Goal: Task Accomplishment & Management: Manage account settings

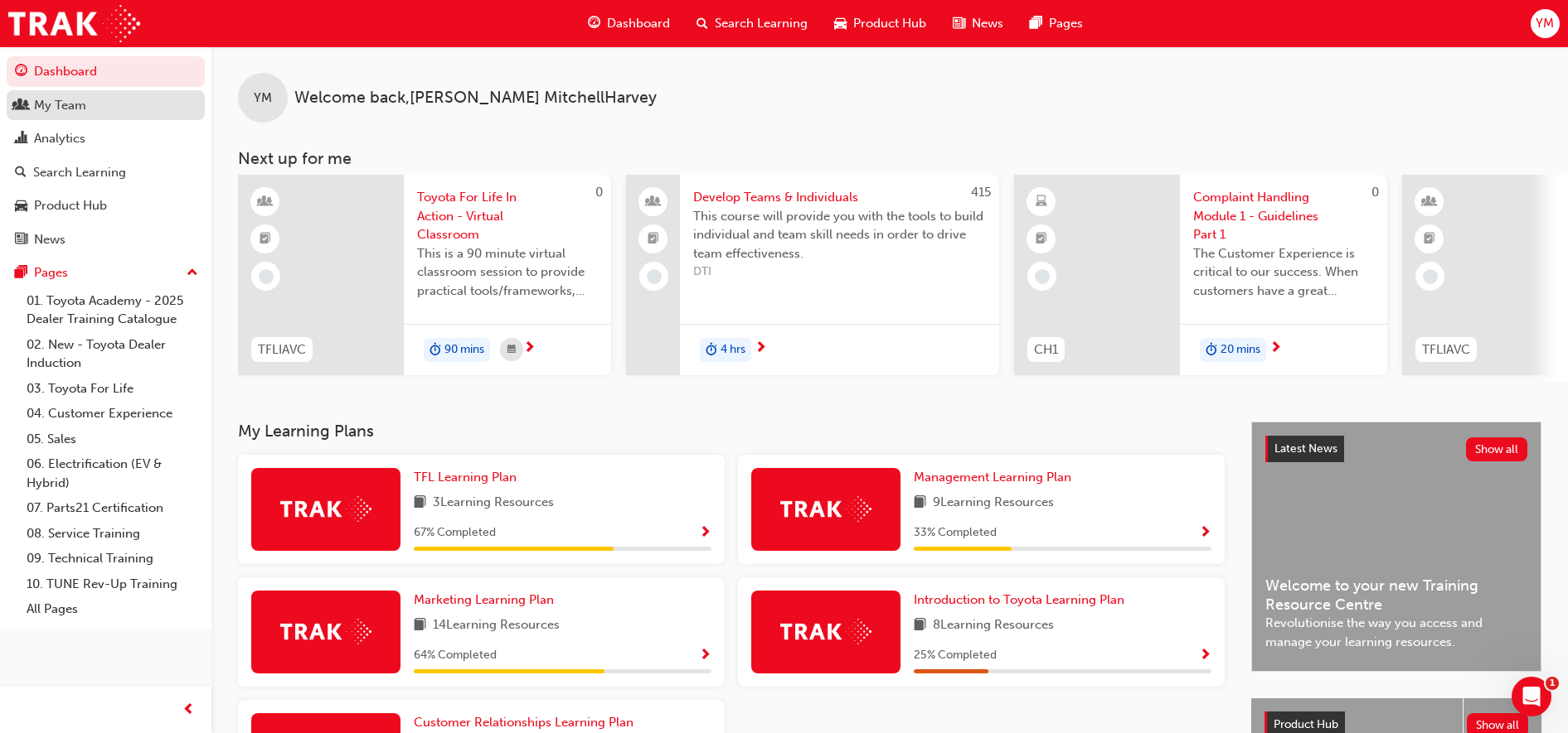
click at [104, 111] on div "My Team" at bounding box center [105, 105] width 181 height 21
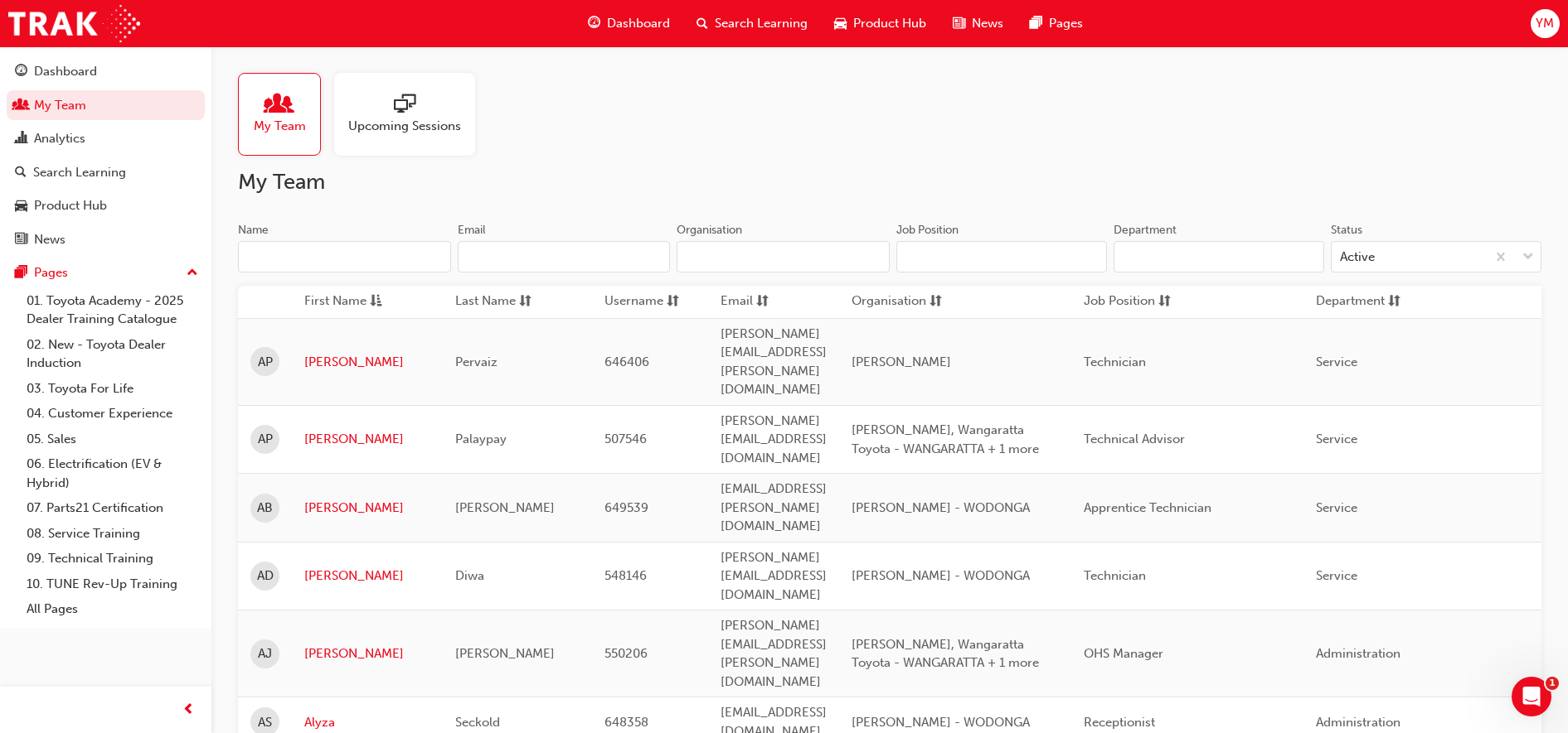
click at [344, 257] on input "Name" at bounding box center [344, 256] width 213 height 31
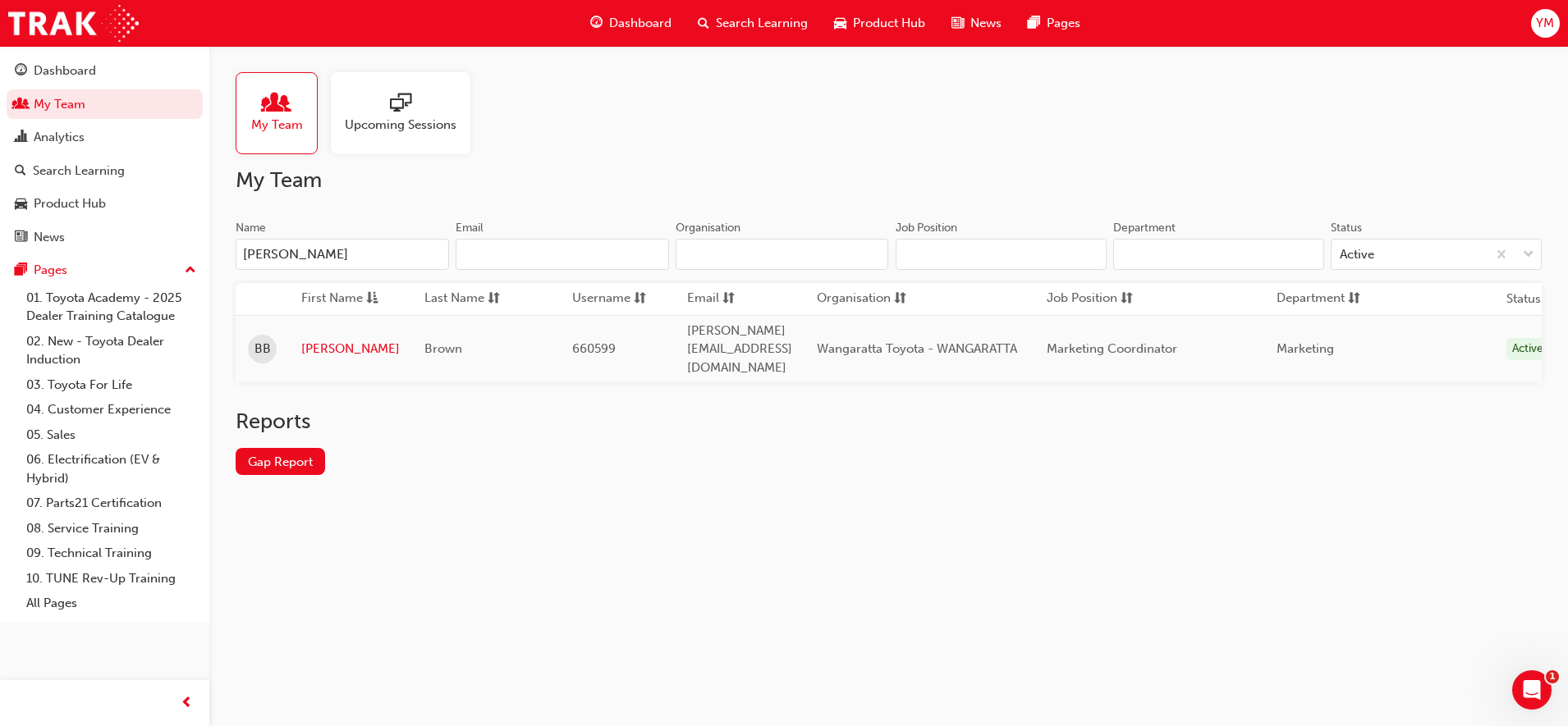
type input "[PERSON_NAME]"
click at [316, 340] on link "[PERSON_NAME]" at bounding box center [351, 349] width 99 height 19
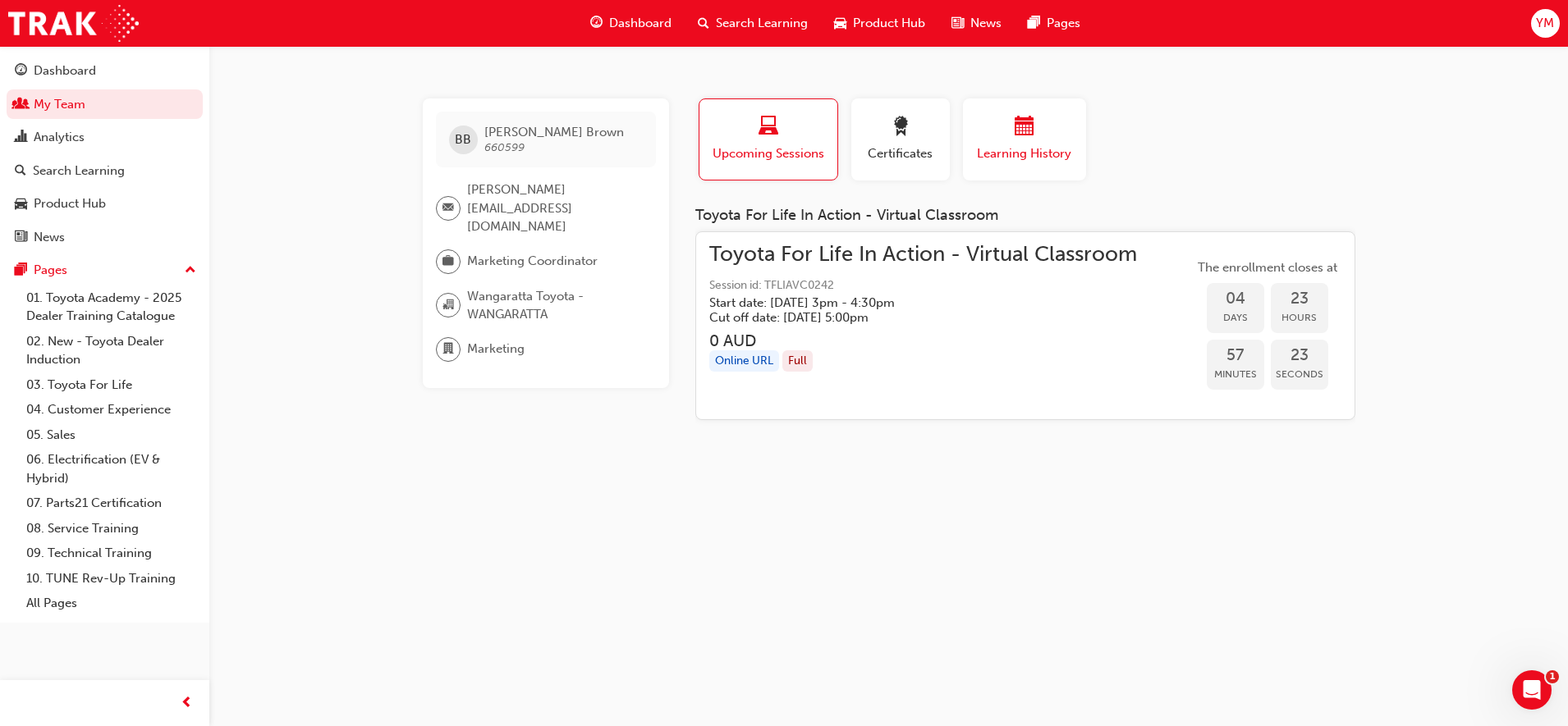
click at [1022, 123] on span "calendar-icon" at bounding box center [1025, 128] width 20 height 23
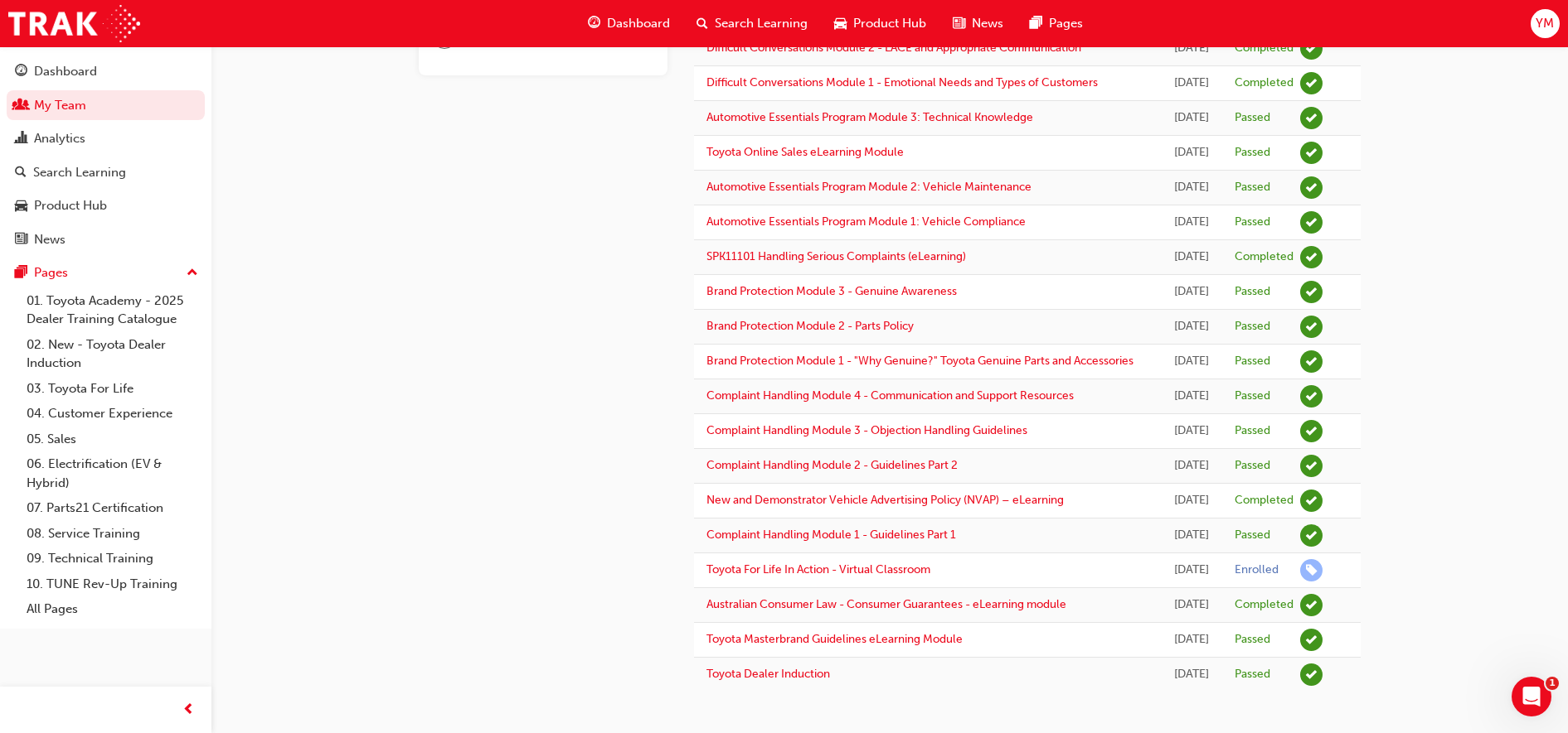
scroll to position [451, 0]
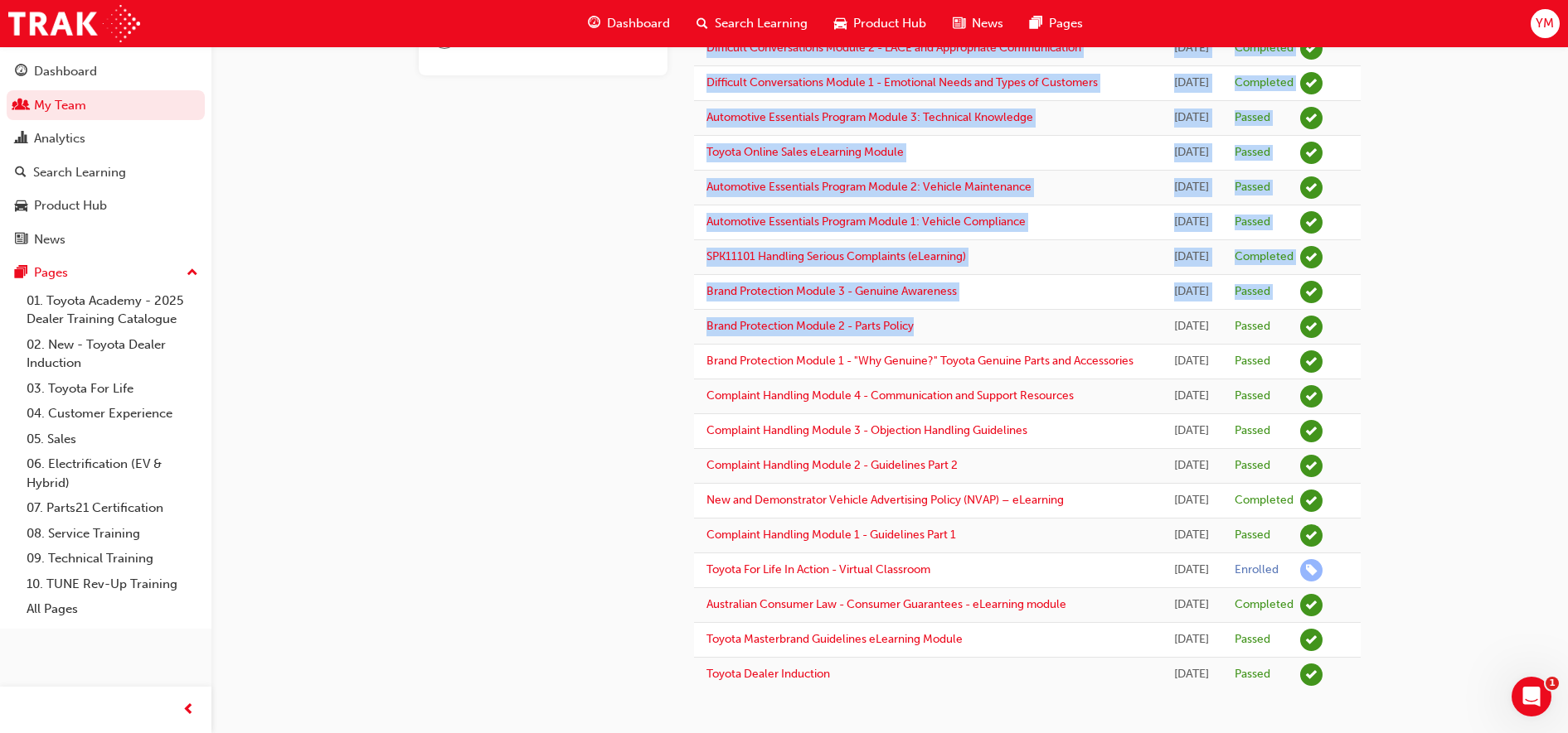
drag, startPoint x: 1442, startPoint y: 200, endPoint x: 959, endPoint y: 228, distance: 483.8
click at [959, 228] on div "BB [PERSON_NAME] 660599 [PERSON_NAME][EMAIL_ADDRESS][DOMAIN_NAME] Marketing Coo…" at bounding box center [784, 208] width 1568 height 1050
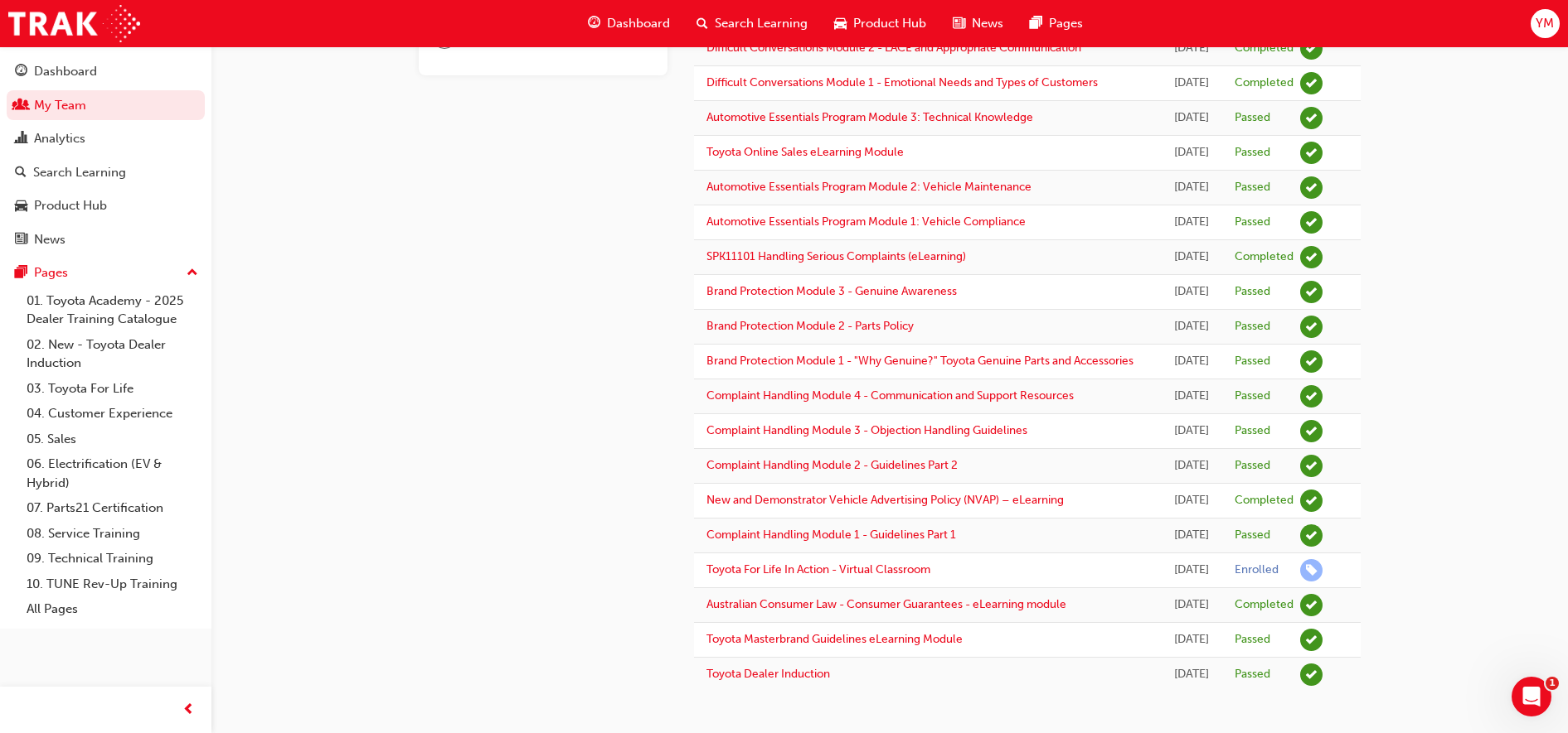
click at [547, 305] on div "BB [PERSON_NAME] 660599 [PERSON_NAME][EMAIL_ADDRESS][DOMAIN_NAME] Marketing Coo…" at bounding box center [556, 237] width 276 height 909
click at [720, 18] on span "Search Learning" at bounding box center [761, 24] width 93 height 19
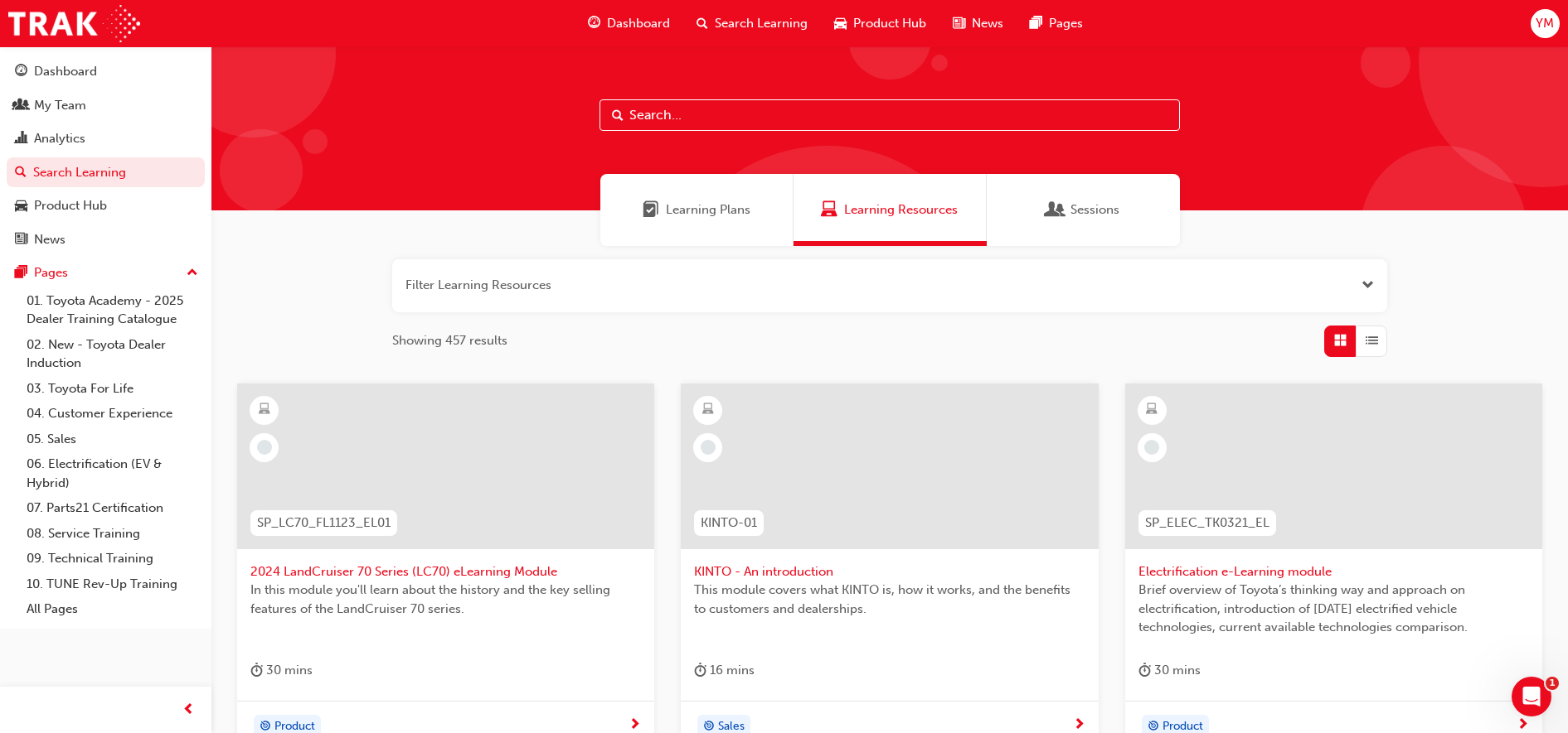
click at [695, 108] on input "text" at bounding box center [889, 115] width 580 height 31
type input "marketing"
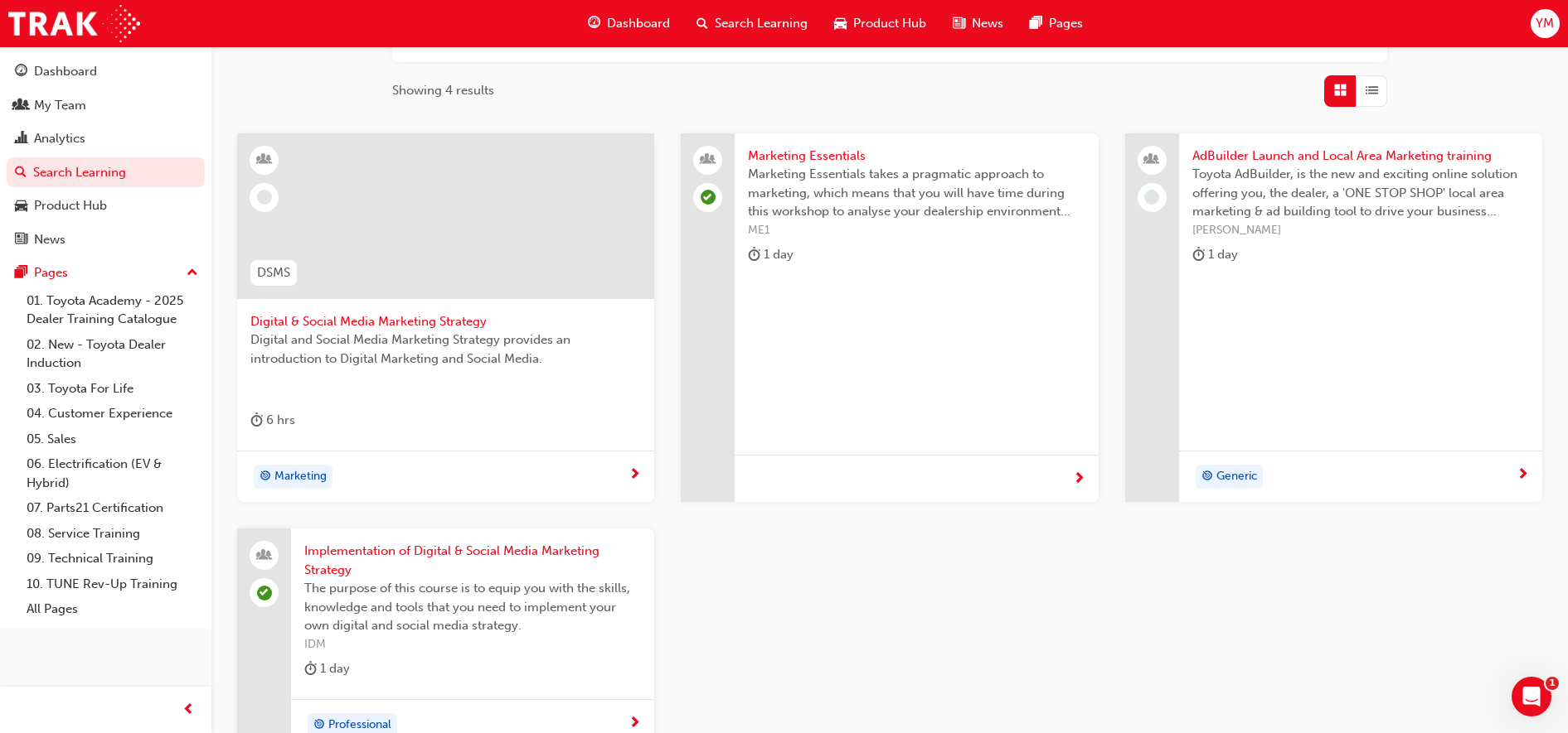
scroll to position [243, 0]
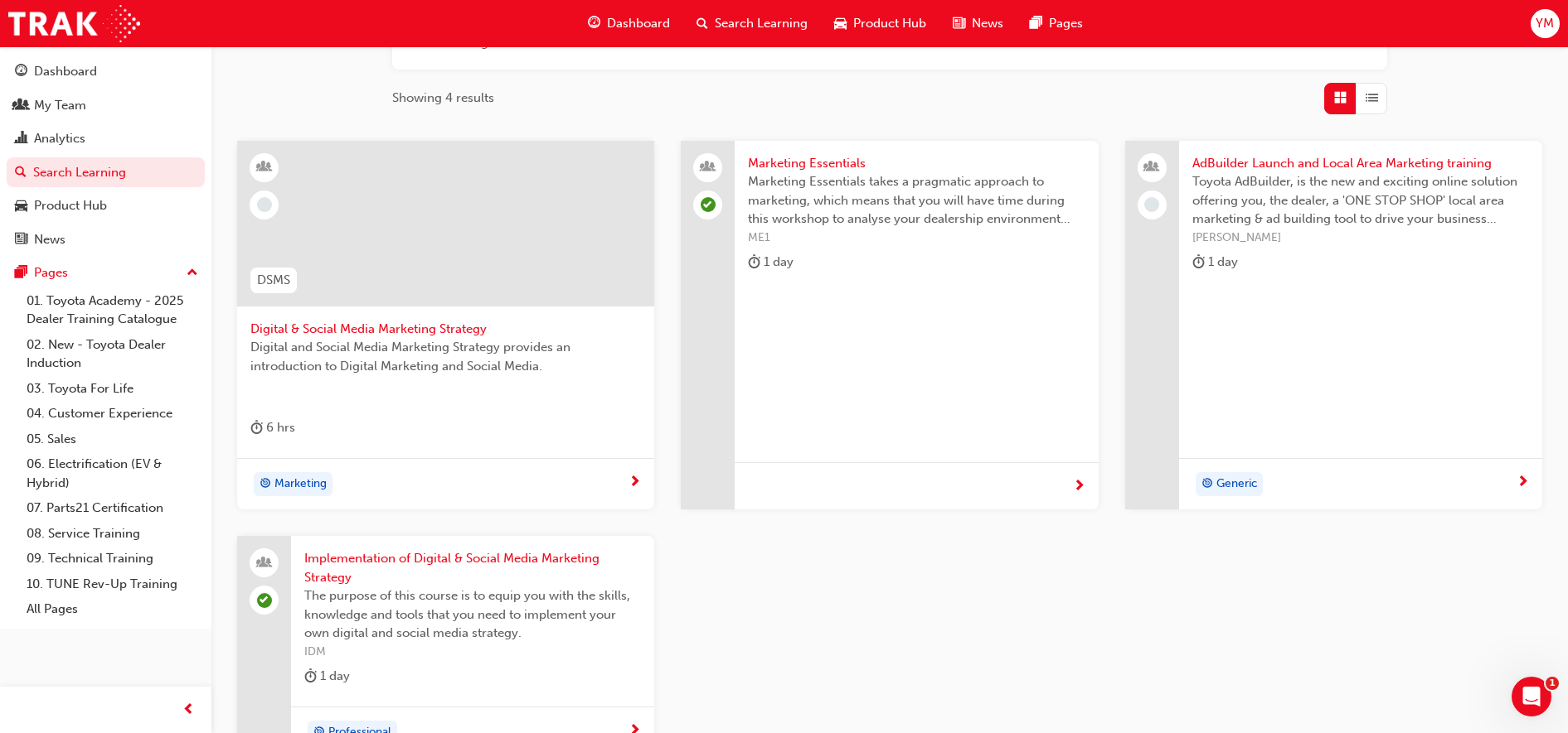
click at [379, 327] on span "Digital & Social Media Marketing Strategy" at bounding box center [445, 329] width 390 height 19
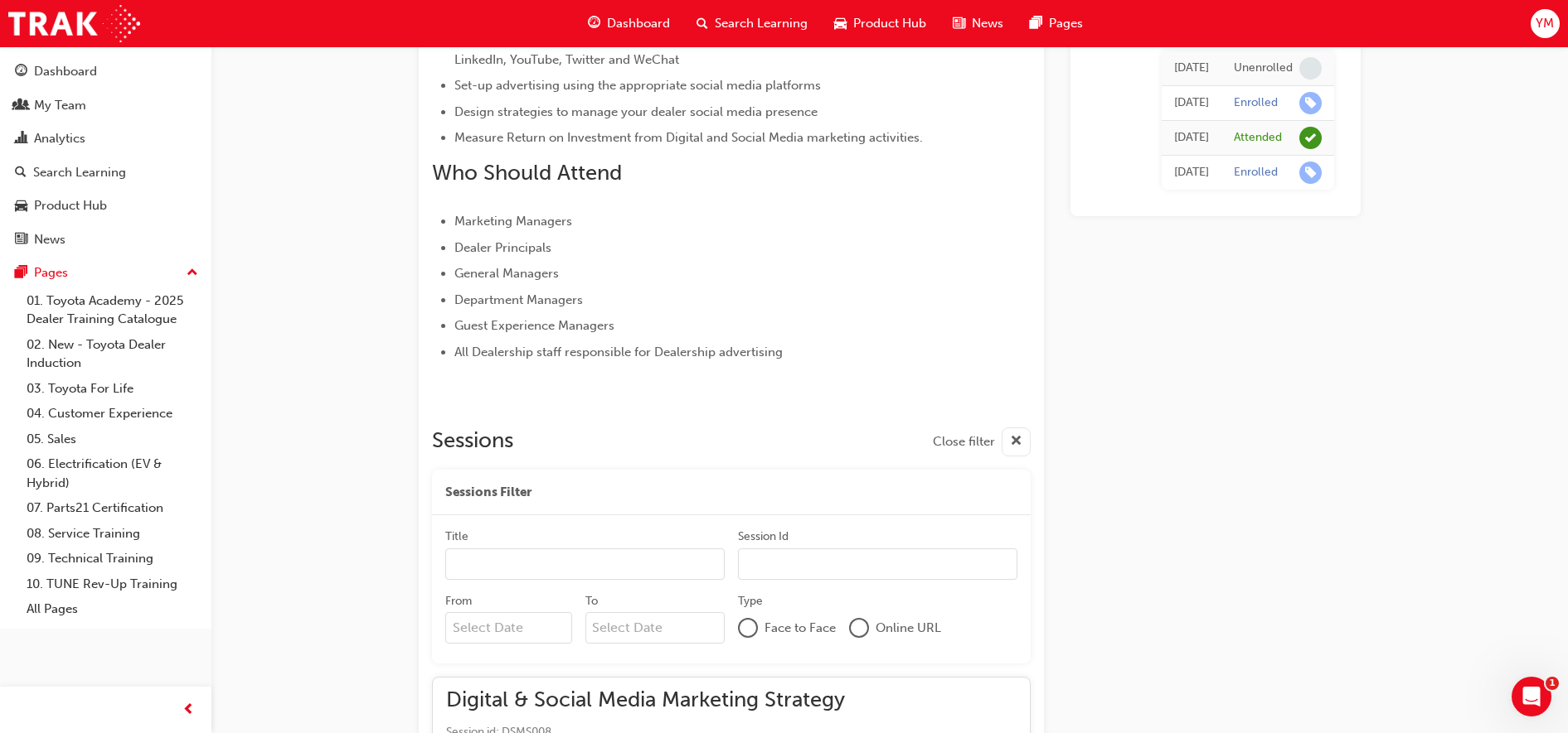
scroll to position [944, 0]
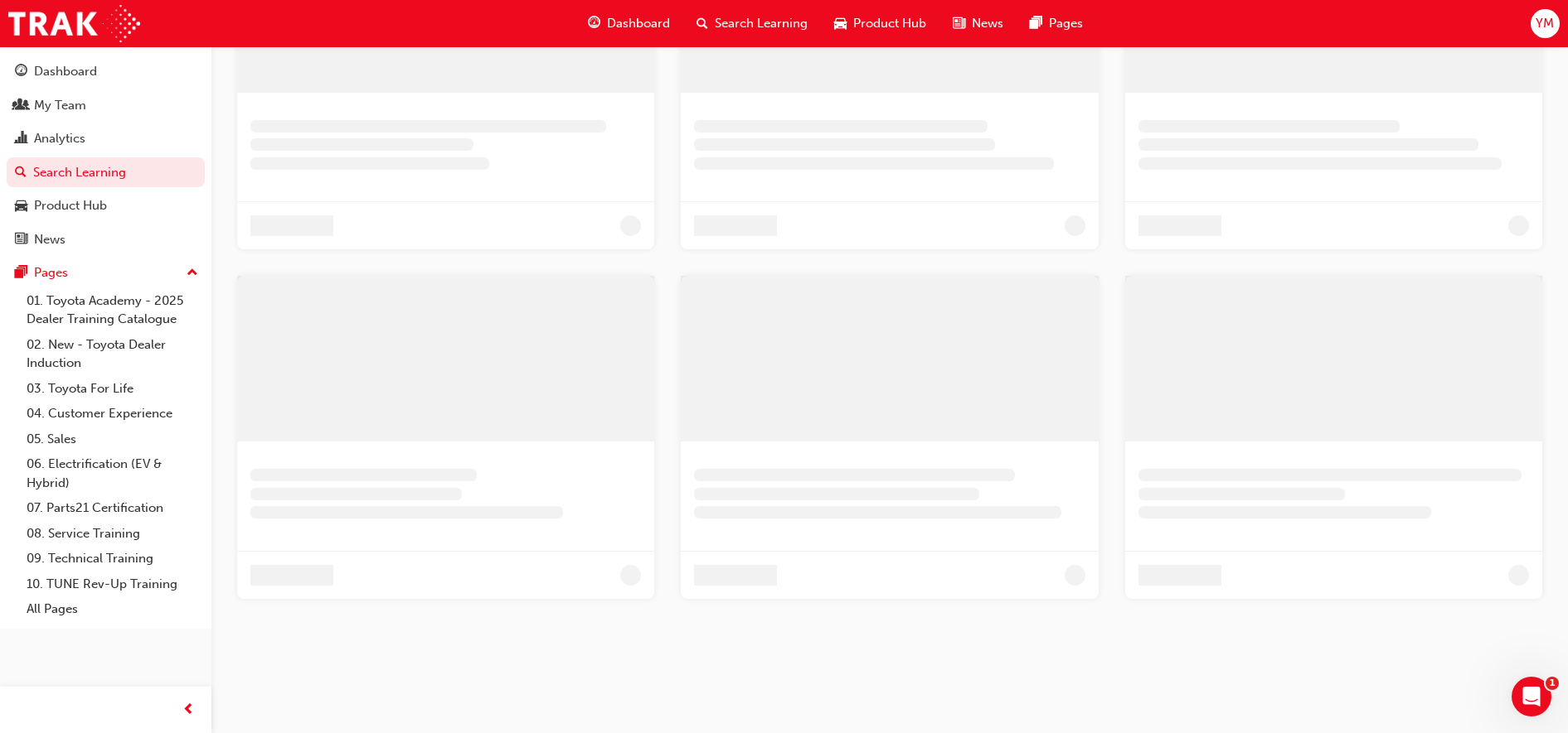
scroll to position [243, 0]
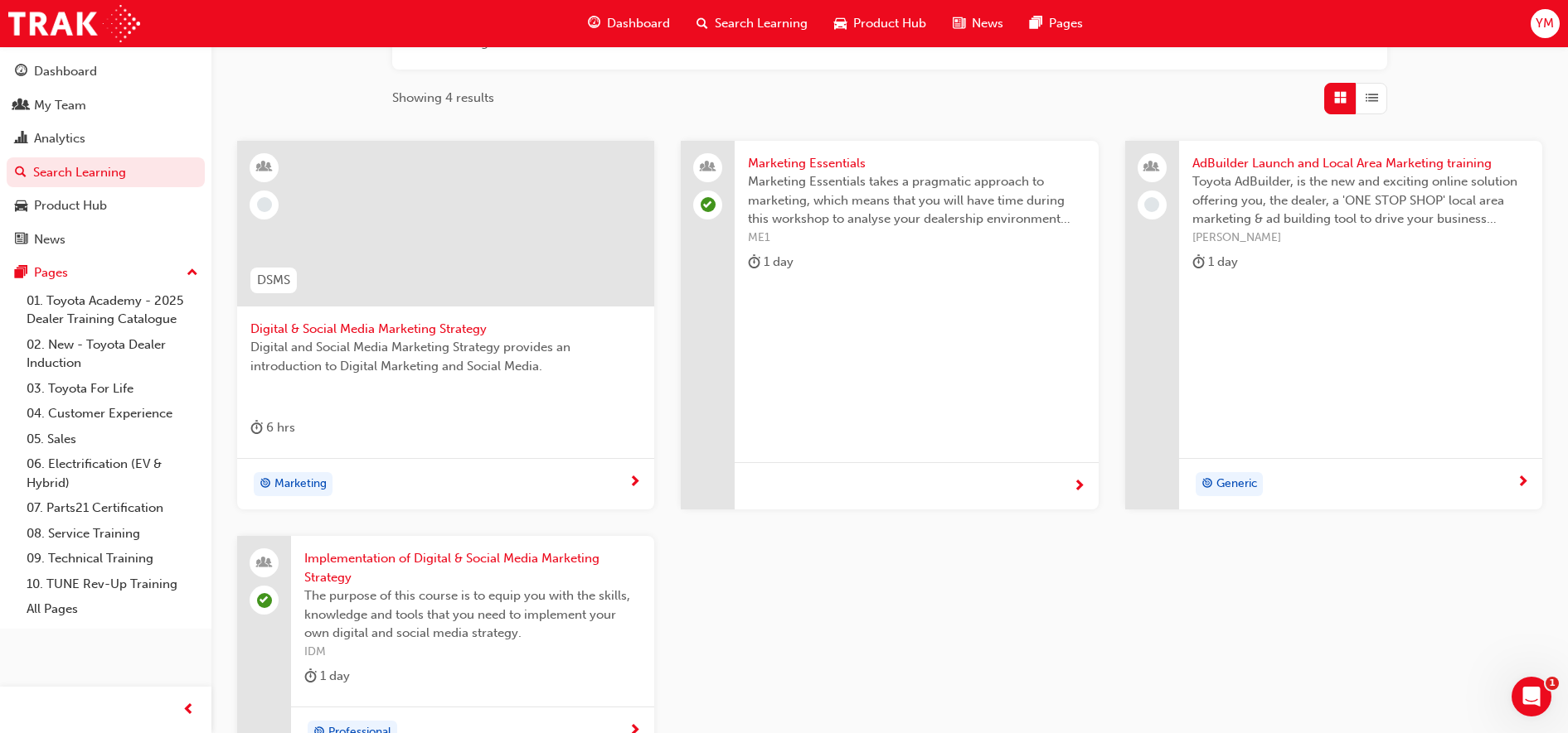
click at [452, 559] on span "Implementation of Digital & Social Media Marketing Strategy" at bounding box center [472, 568] width 336 height 37
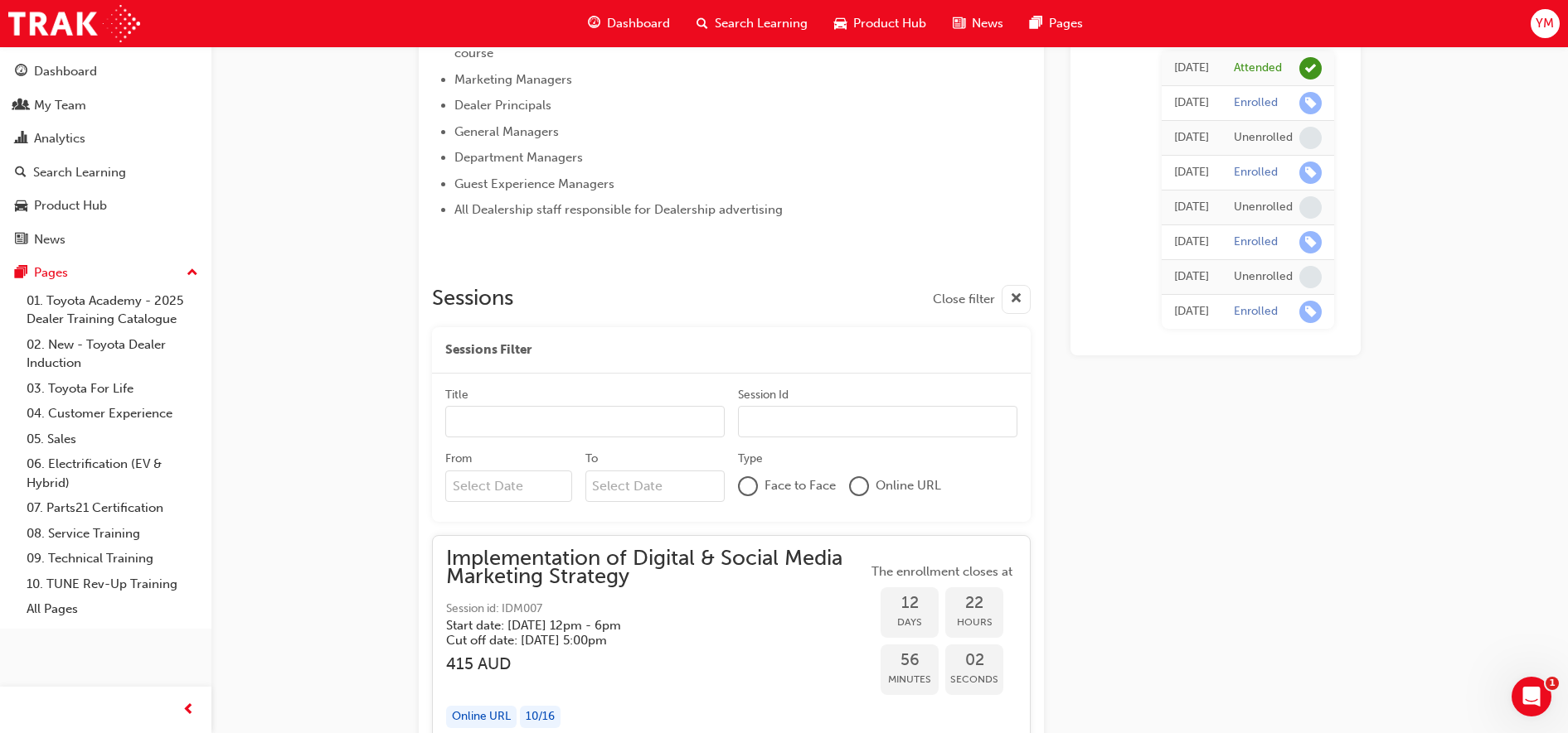
scroll to position [1142, 0]
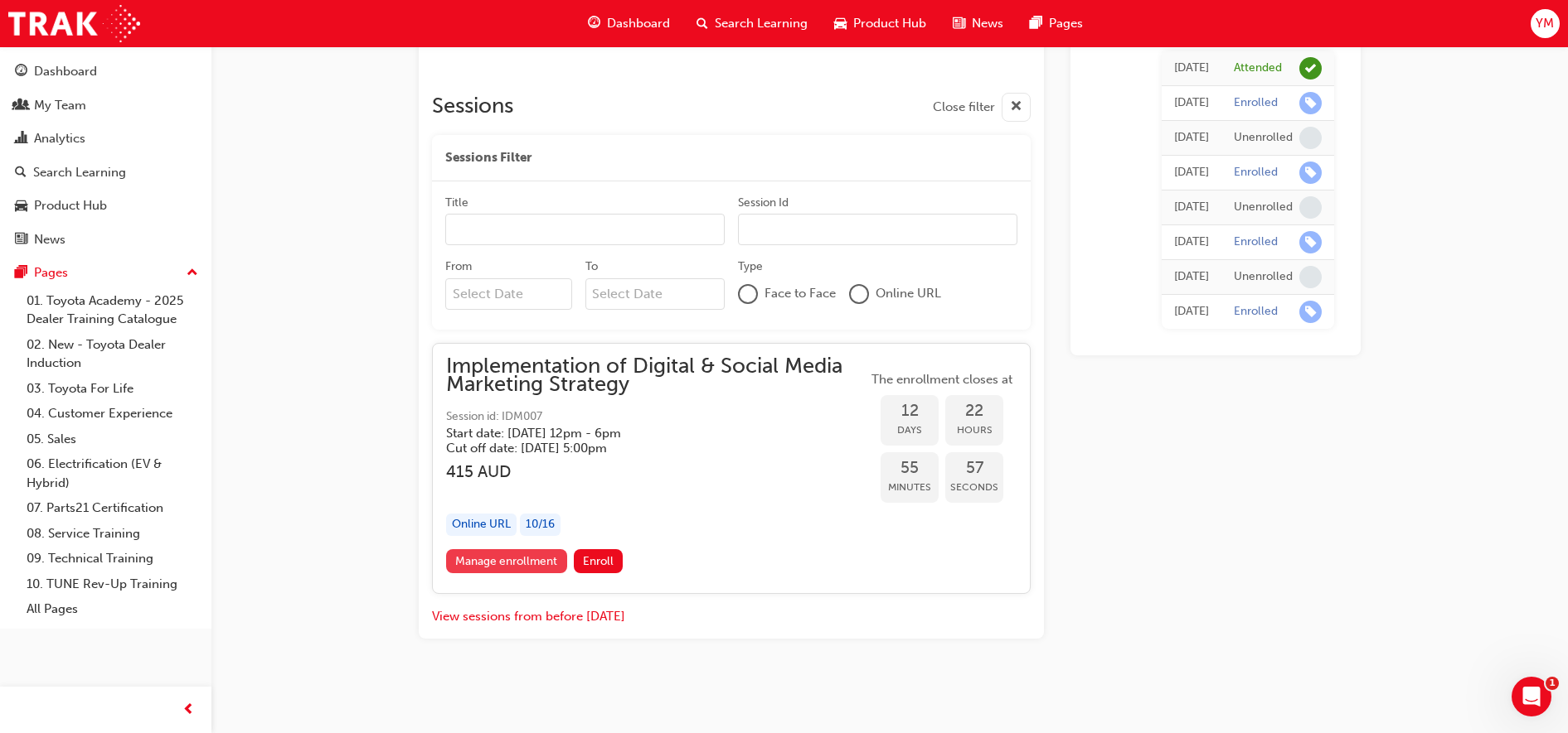
click at [509, 561] on link "Manage enrollment" at bounding box center [507, 561] width 121 height 24
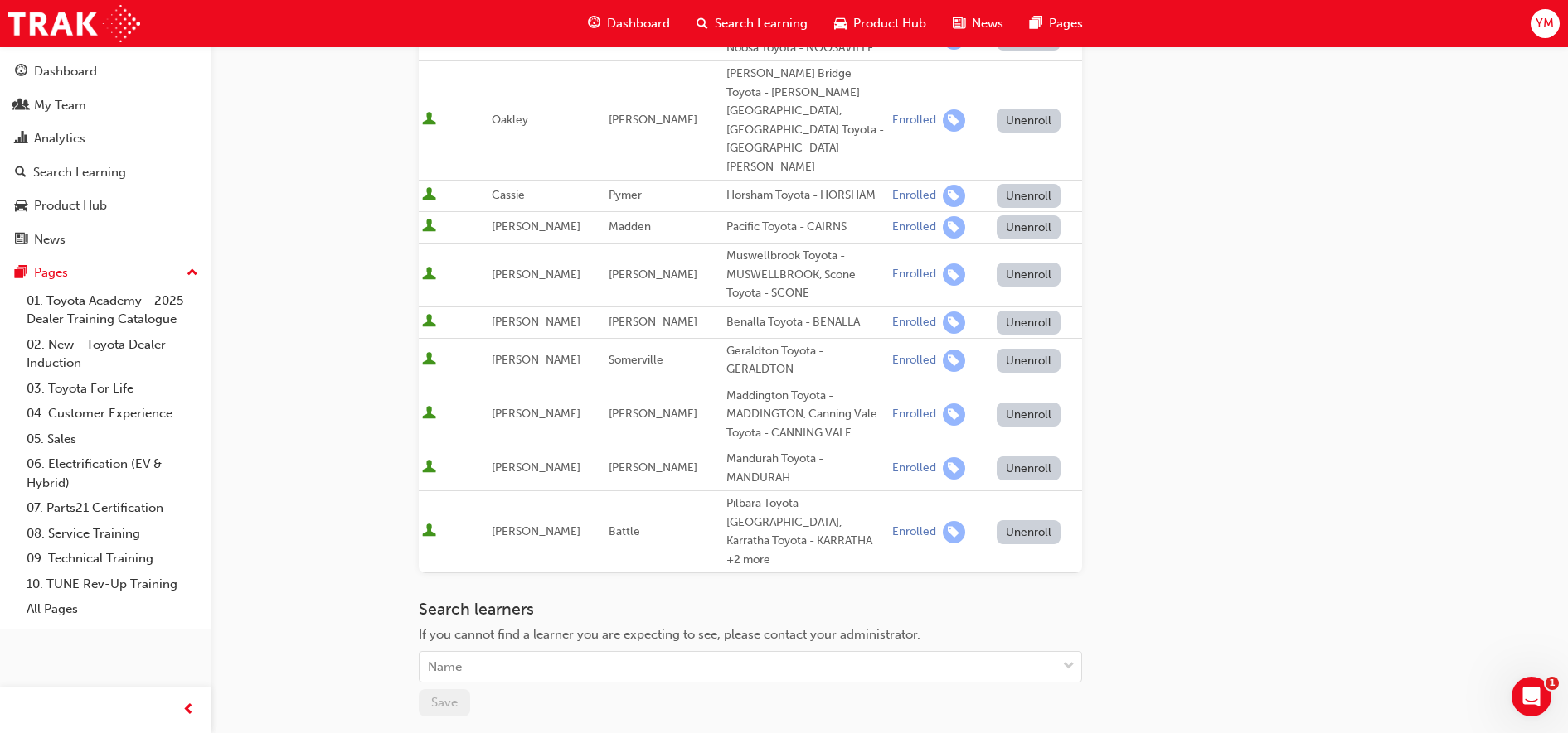
scroll to position [333, 0]
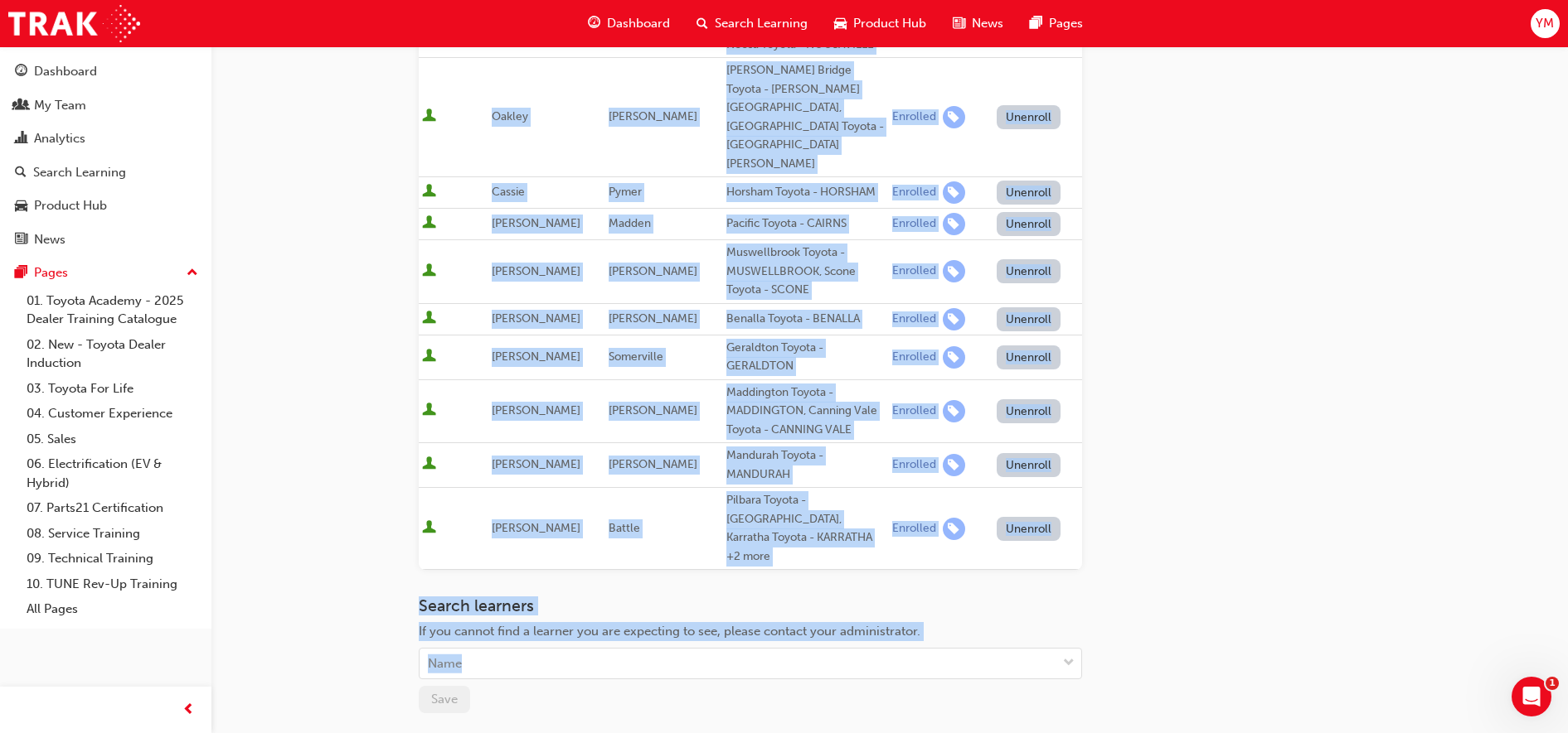
drag, startPoint x: 1096, startPoint y: 479, endPoint x: 576, endPoint y: 725, distance: 575.3
click at [576, 725] on div "Go to session detail page Manage enrollment for Implementation of Digital & Soc…" at bounding box center [889, 278] width 942 height 1129
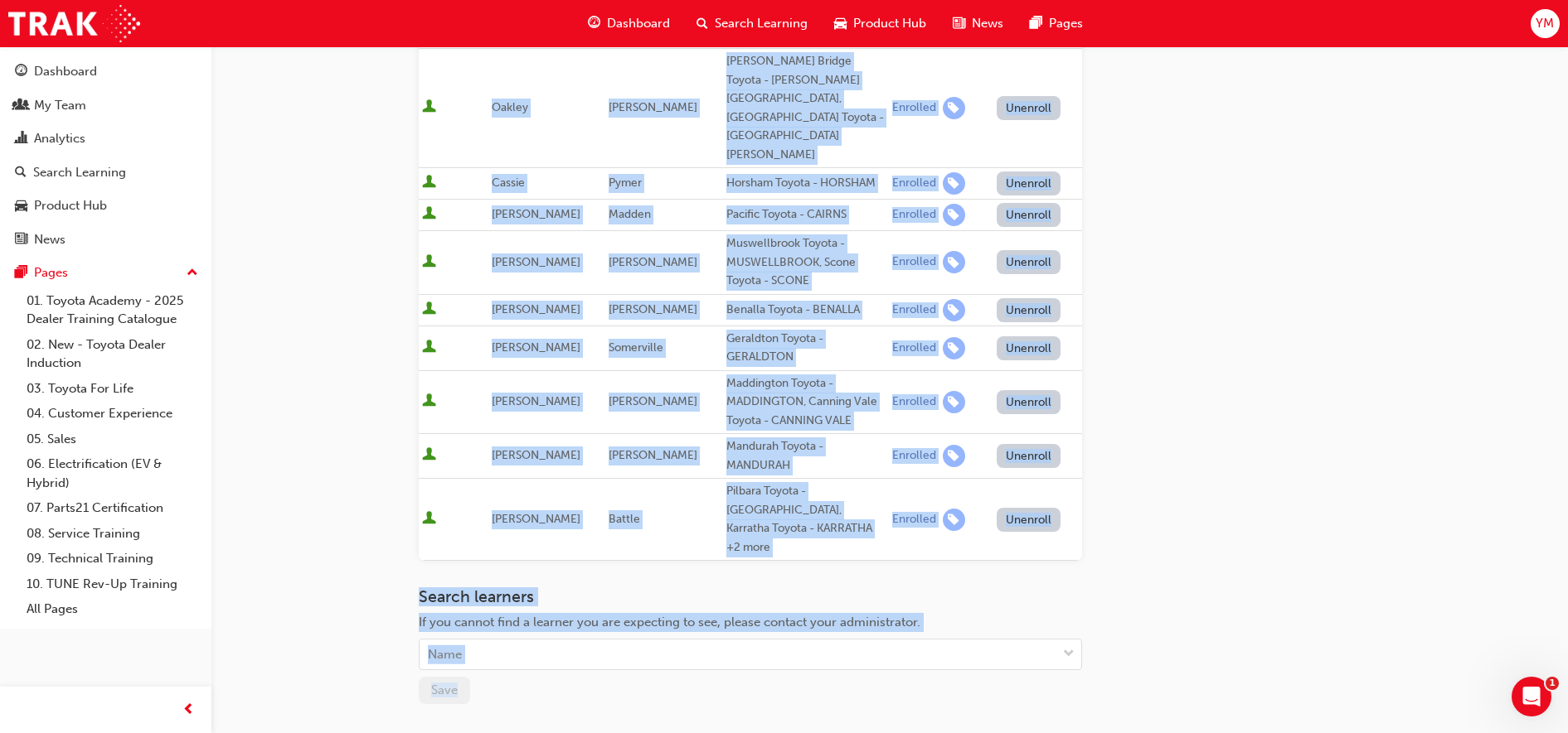
click at [381, 567] on div "Go to session detail page Manage enrollment for Implementation of Digital & Soc…" at bounding box center [784, 292] width 1568 height 1270
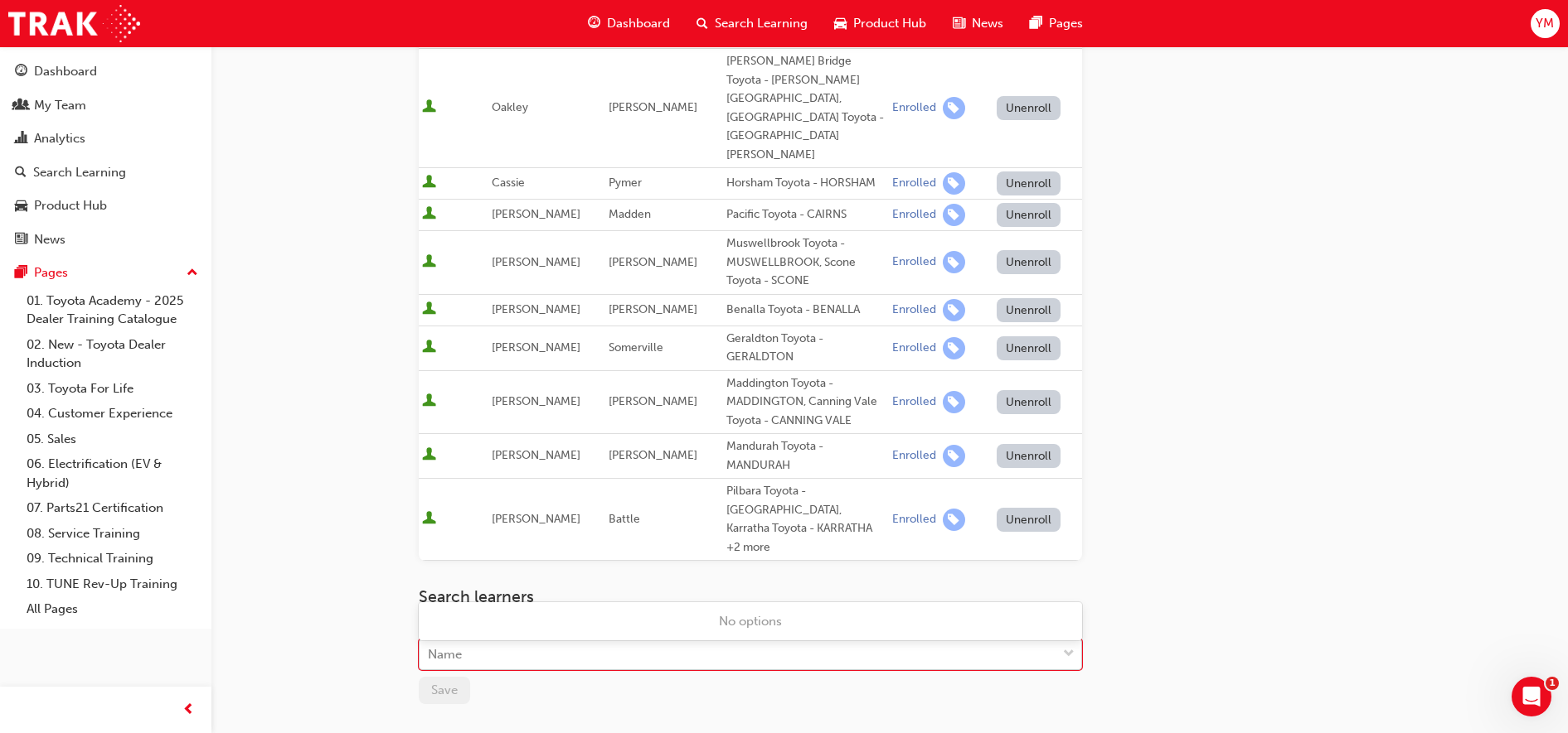
click at [444, 645] on div "Name" at bounding box center [444, 655] width 34 height 19
type input "[PERSON_NAME]"
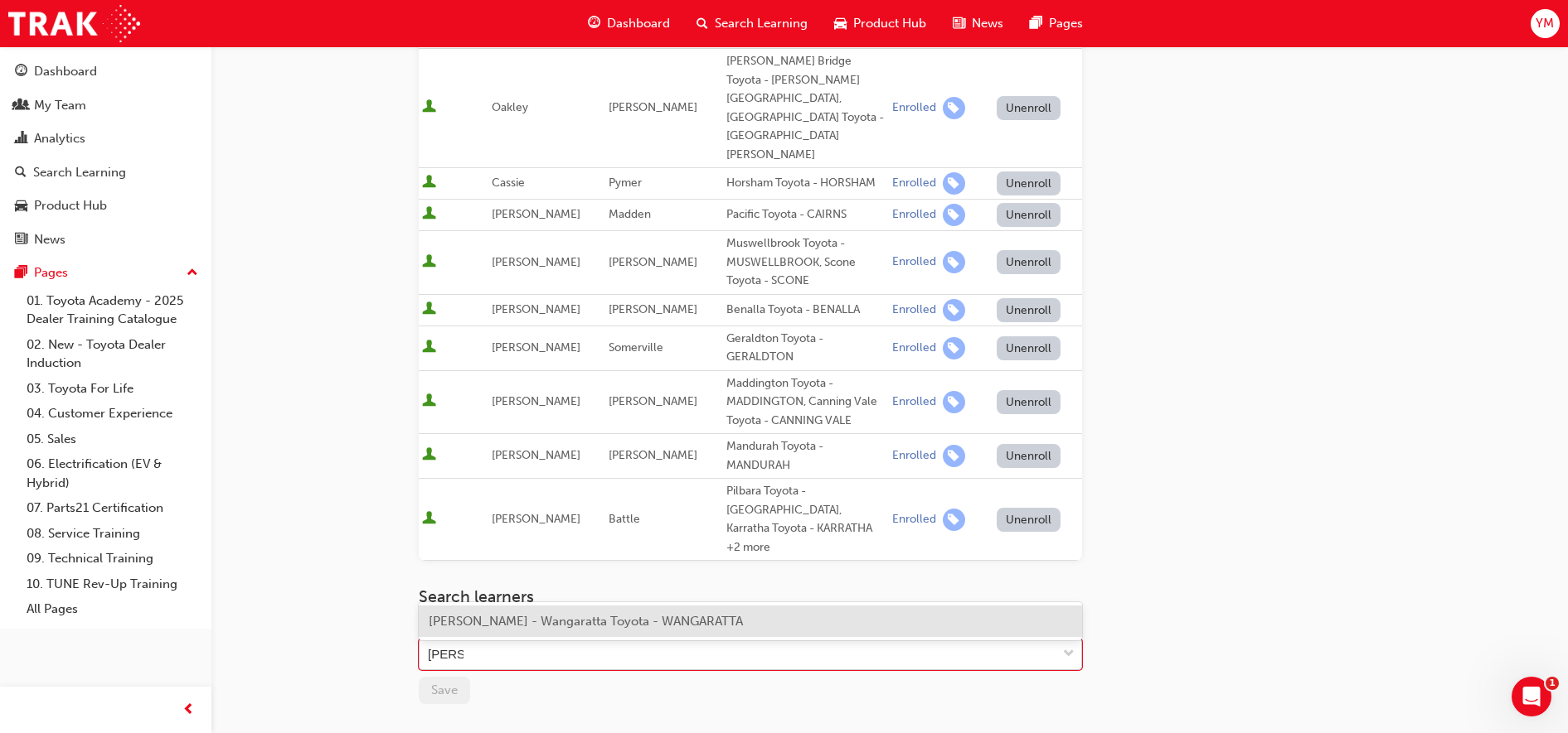
click at [462, 616] on span "[PERSON_NAME] - Wangaratta Toyota - WANGARATTA" at bounding box center [585, 622] width 314 height 15
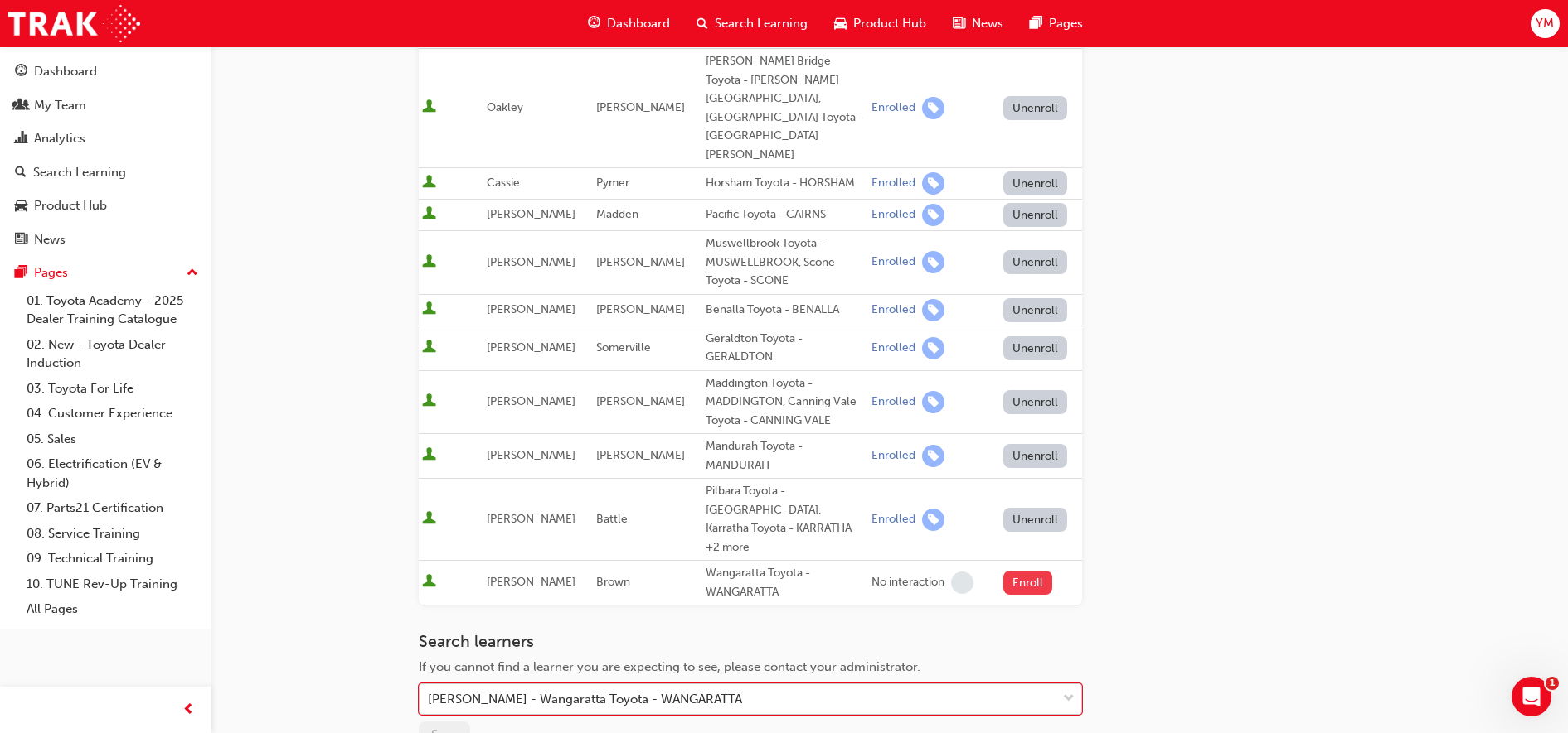
click at [1014, 571] on button "Enroll" at bounding box center [1028, 583] width 50 height 24
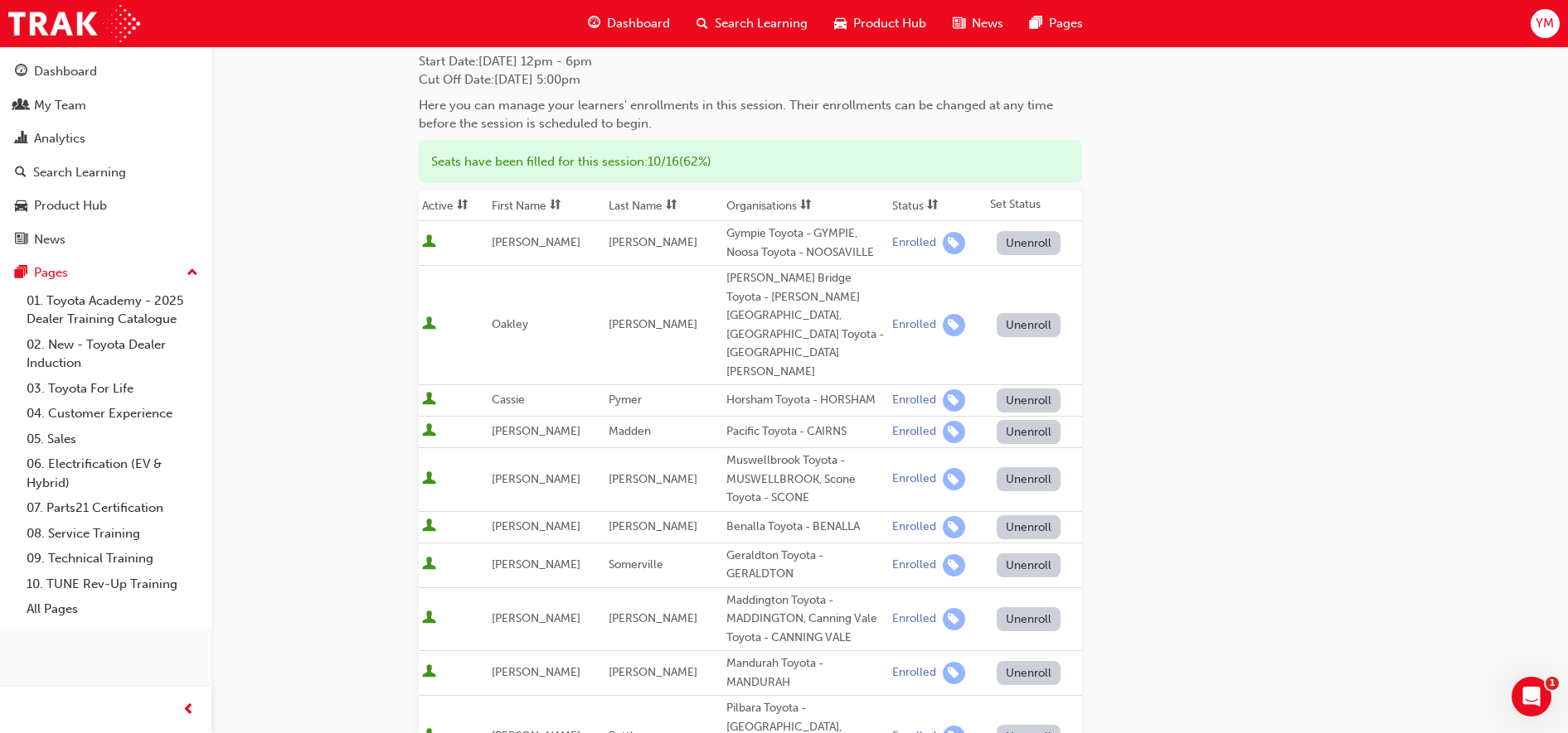
scroll to position [72, 0]
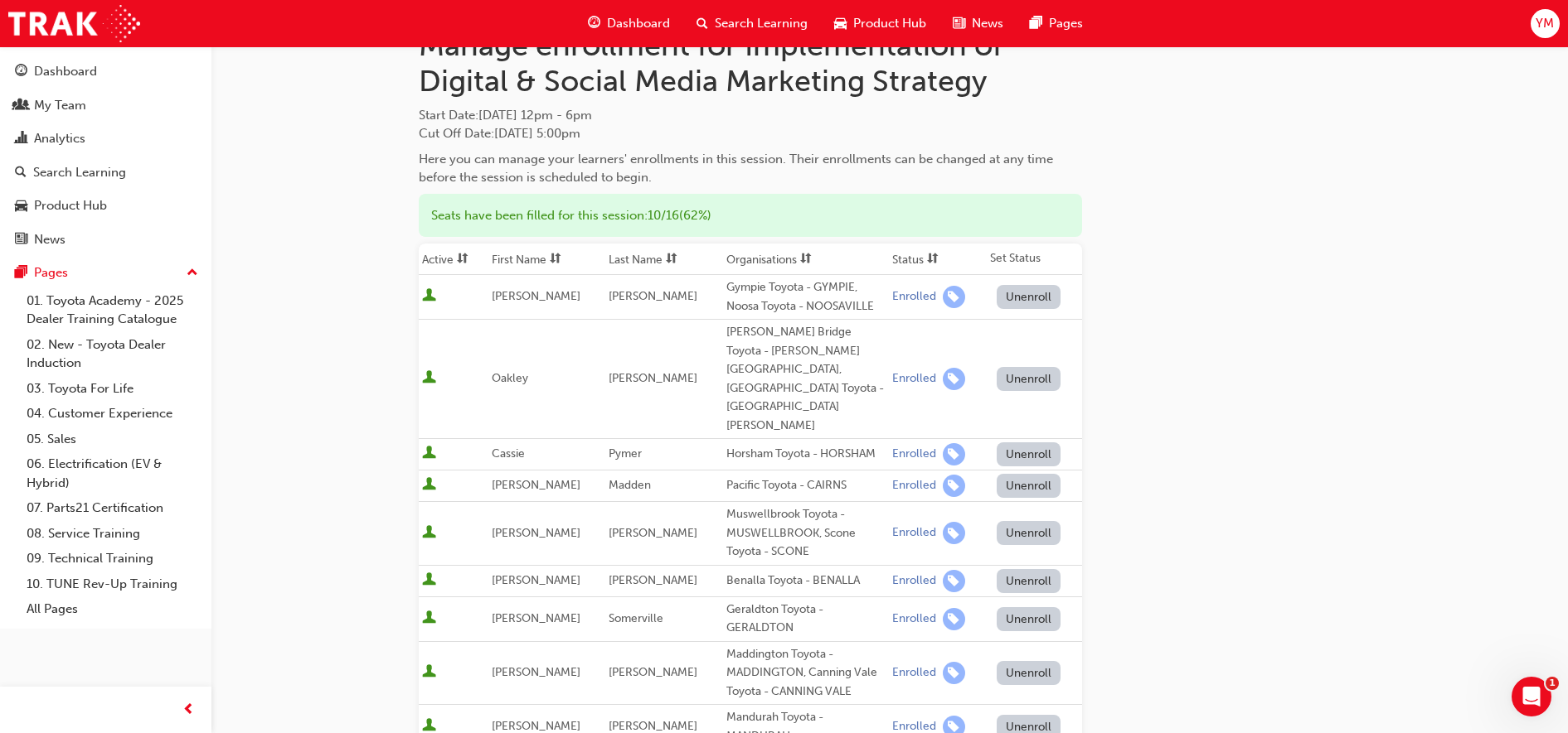
click at [1299, 212] on div "Go to session detail page Manage enrollment for Implementation of Digital & Soc…" at bounding box center [889, 596] width 942 height 1242
